Goal: Task Accomplishment & Management: Manage account settings

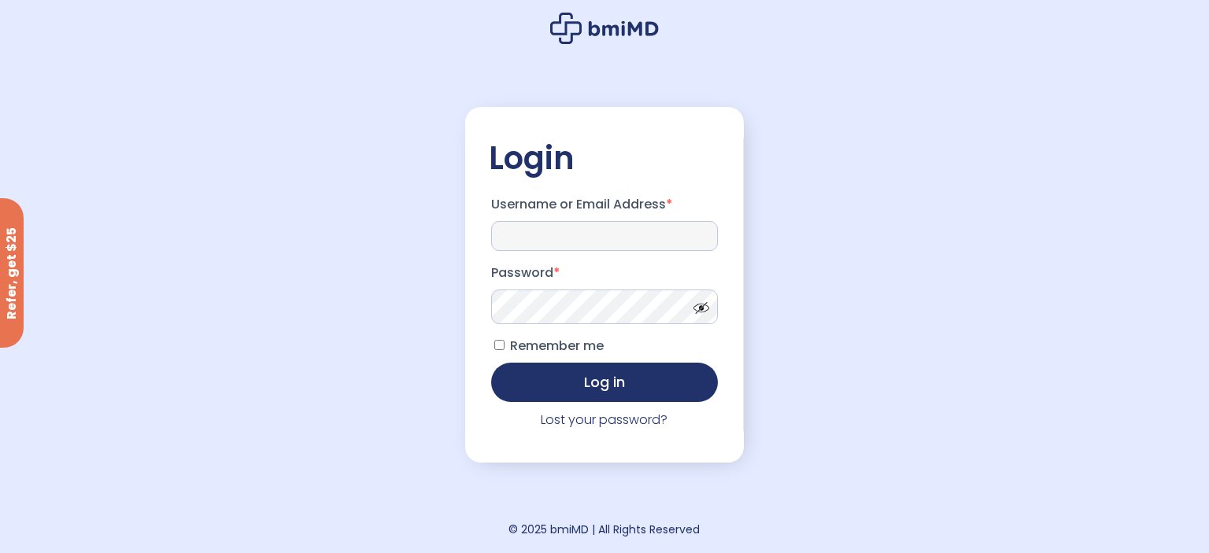
click at [520, 227] on input "Username or Email Address *" at bounding box center [604, 236] width 227 height 30
type input "**********"
click at [700, 310] on span at bounding box center [698, 304] width 24 height 12
click at [608, 382] on button "Log in" at bounding box center [604, 380] width 227 height 39
